Goal: Find specific page/section: Find specific page/section

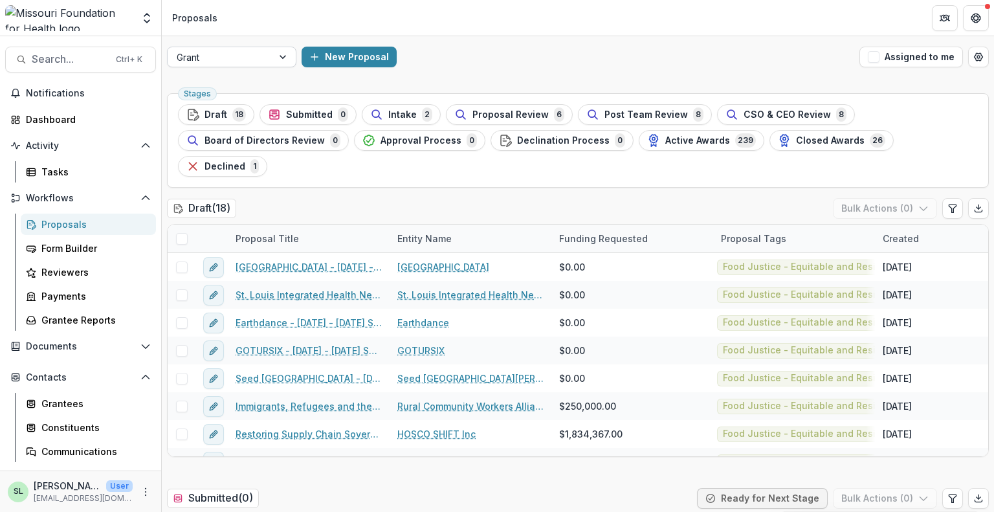
click at [276, 61] on div at bounding box center [284, 56] width 23 height 19
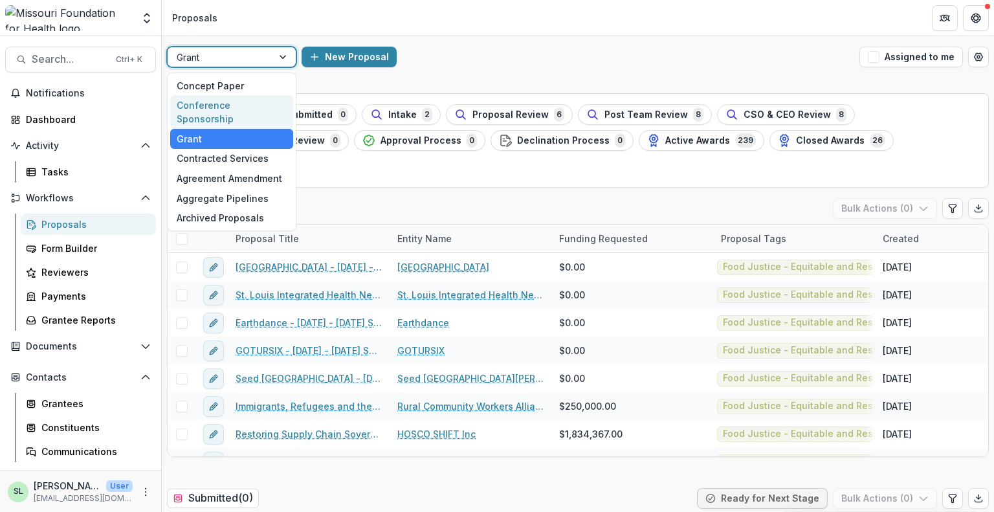
click at [258, 110] on div "Conference Sponsorship" at bounding box center [231, 112] width 123 height 34
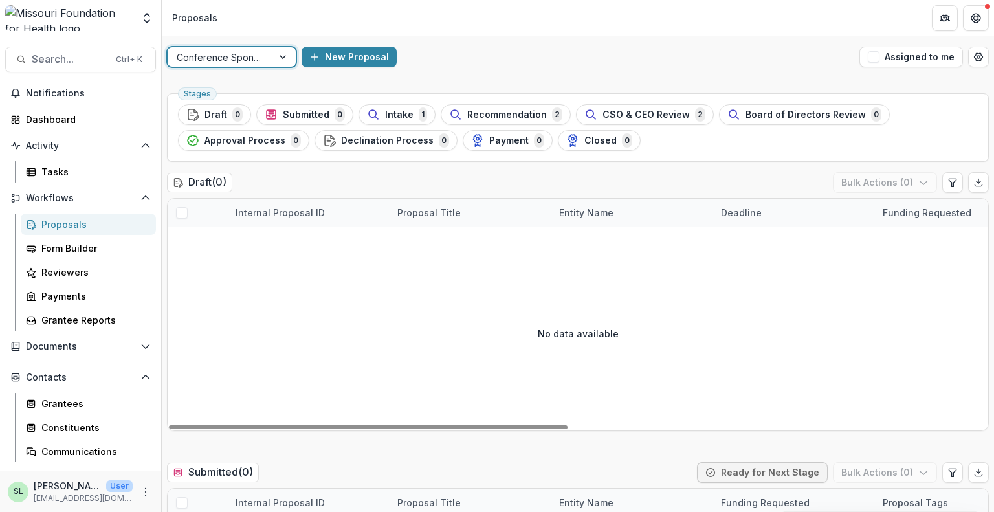
click at [83, 221] on div "Proposals" at bounding box center [93, 225] width 104 height 14
